Goal: Check status: Check status

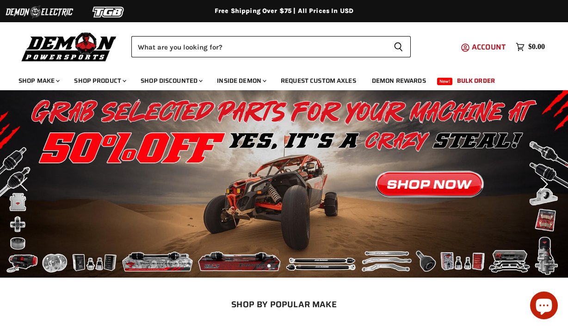
click at [472, 45] on span "Account" at bounding box center [489, 47] width 34 height 12
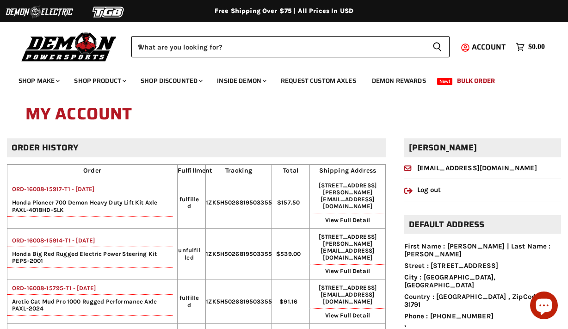
click at [88, 237] on link "ORD-16008-15914-T1 - 01 Oct, 2025" at bounding box center [50, 240] width 87 height 7
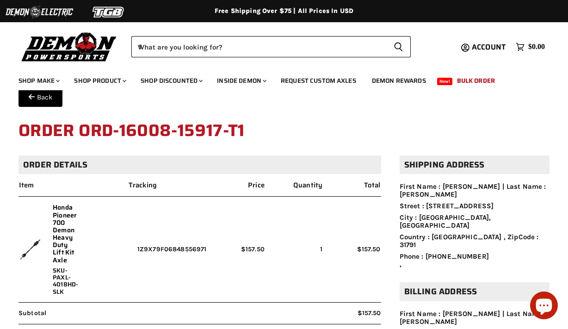
scroll to position [24, 0]
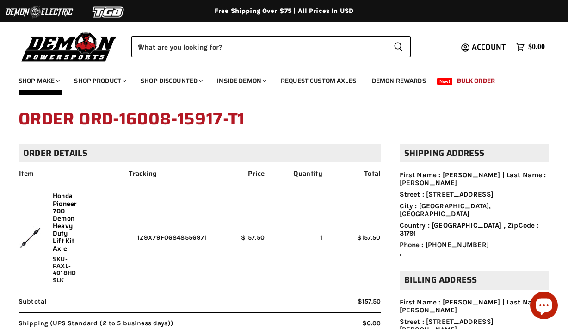
click at [170, 239] on td "1Z9X79F06848556971" at bounding box center [167, 237] width 79 height 105
copy td "1Z9X79F06848556971"
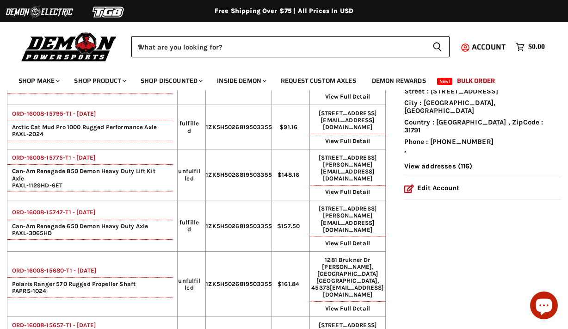
click at [99, 149] on td "ORD-16008-15775-T1 - [DATE] Can-Am Renegade 850 Demon Heavy Duty Lift Kit Axle …" at bounding box center [92, 174] width 170 height 51
click at [95, 154] on link "ORD-16008-15775-T1 - [DATE]" at bounding box center [51, 157] width 88 height 7
